Goal: Navigation & Orientation: Find specific page/section

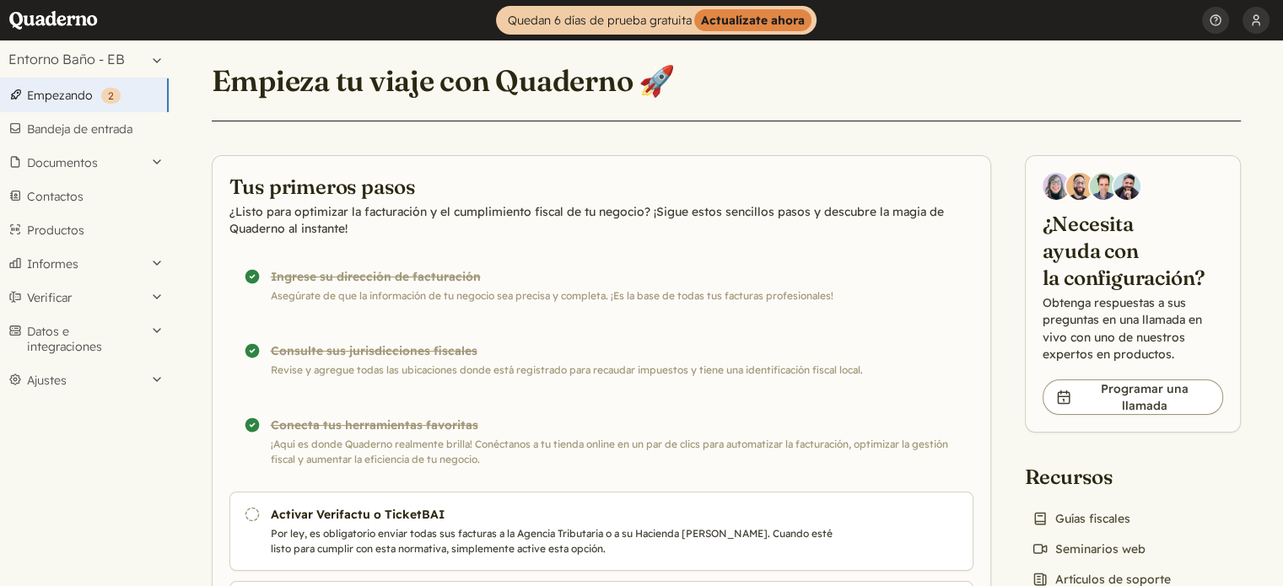
click at [49, 98] on font "Empezando" at bounding box center [60, 95] width 66 height 15
click at [67, 88] on font "Empezando" at bounding box center [60, 95] width 66 height 15
click at [50, 166] on font "Documentos" at bounding box center [62, 162] width 71 height 15
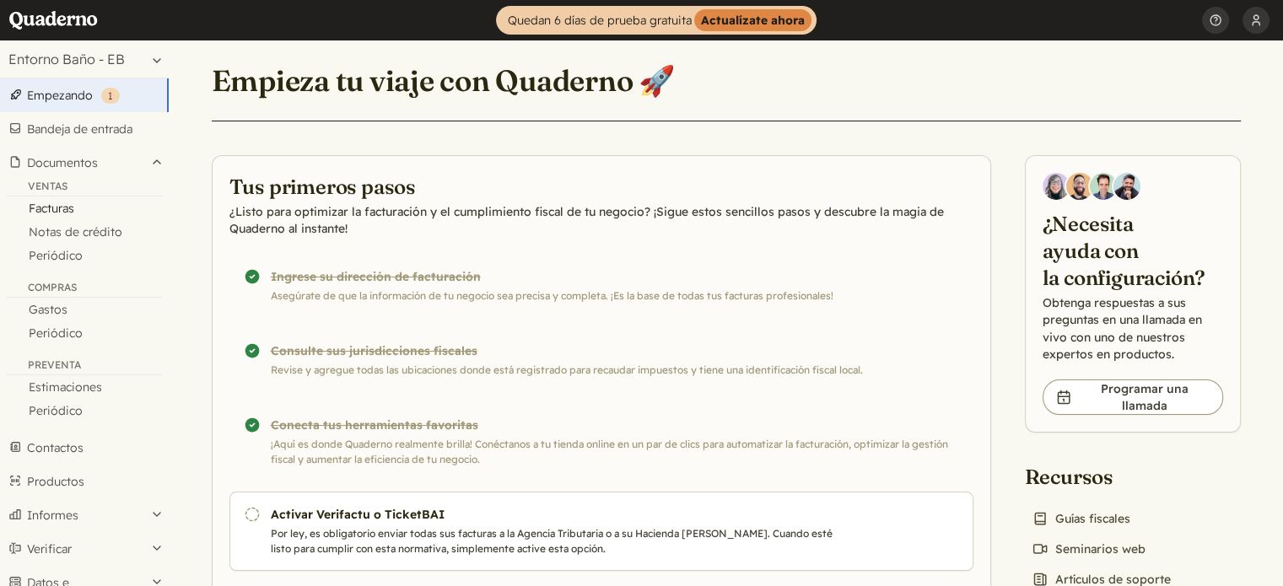
click at [54, 206] on font "Facturas" at bounding box center [52, 208] width 46 height 15
